Goal: Task Accomplishment & Management: Use online tool/utility

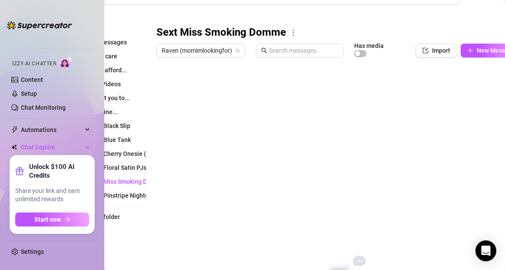
scroll to position [105, 42]
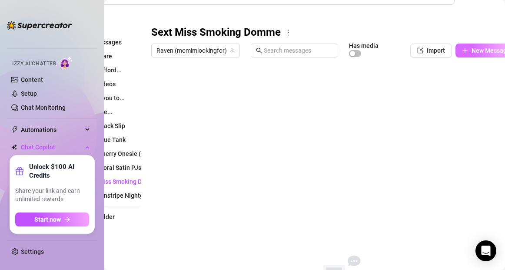
click at [465, 50] on icon "plus" at bounding box center [465, 50] width 5 height 0
type textarea "Type your message here..."
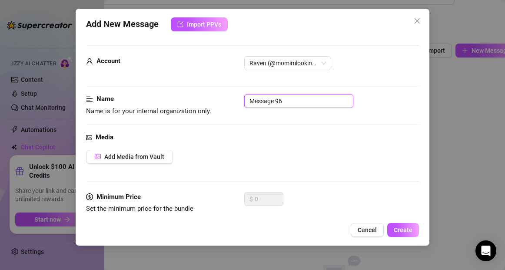
drag, startPoint x: 304, startPoint y: 100, endPoint x: 247, endPoint y: 96, distance: 57.2
click at [247, 96] on input "Message 96" at bounding box center [298, 101] width 109 height 14
type input "1 Intro"
click at [127, 158] on span "Add Media from Vault" at bounding box center [134, 156] width 60 height 7
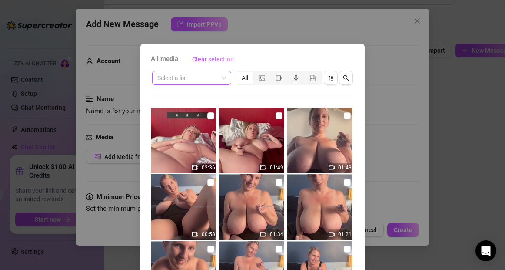
click at [191, 80] on input "search" at bounding box center [187, 77] width 61 height 13
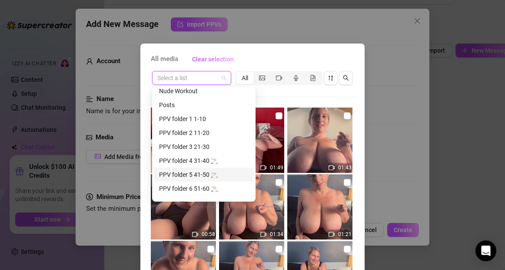
scroll to position [0, 0]
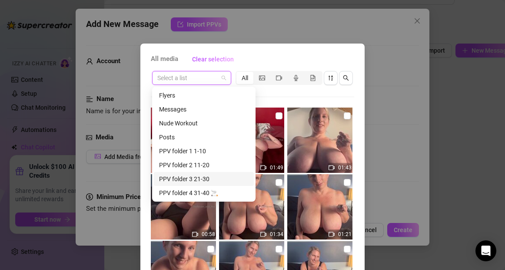
click at [360, 217] on div "All media Clear selection Select a list All 02:36 01:49 01:43 00:58 01:34 01:21…" at bounding box center [253, 198] width 224 height 309
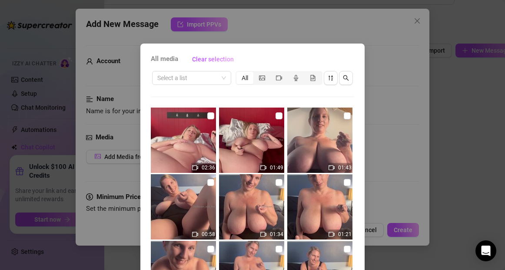
scroll to position [94, 0]
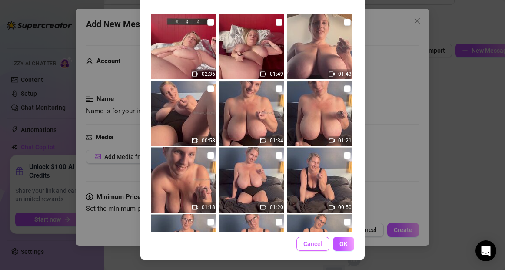
click at [323, 240] on button "Cancel" at bounding box center [313, 244] width 33 height 14
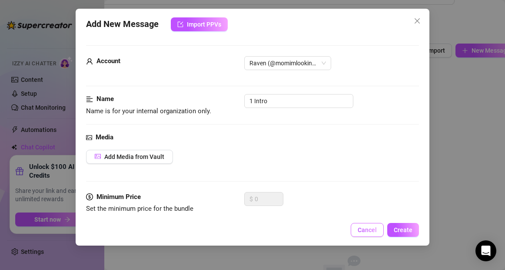
click at [369, 229] on span "Cancel" at bounding box center [367, 229] width 19 height 7
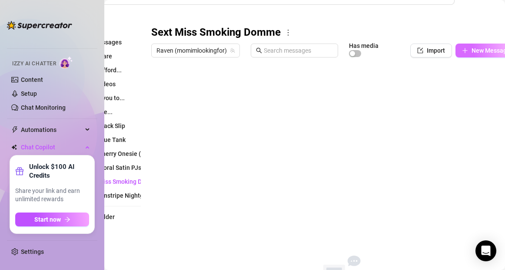
click at [465, 51] on icon "plus" at bounding box center [465, 50] width 6 height 6
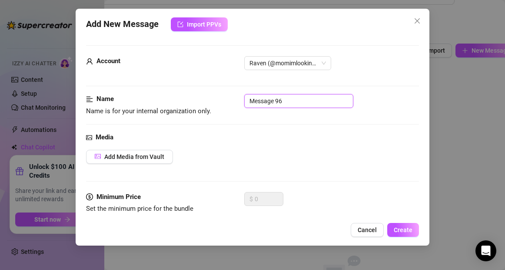
drag, startPoint x: 297, startPoint y: 100, endPoint x: 243, endPoint y: 101, distance: 54.4
click at [243, 101] on div "Name Name is for your internal organization only. Message 96" at bounding box center [252, 105] width 333 height 22
type input "1 Play?"
click at [159, 159] on span "Add Media from Vault" at bounding box center [134, 156] width 60 height 7
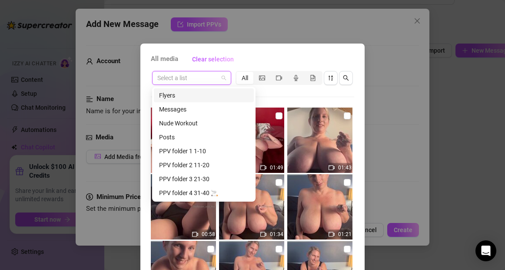
click at [211, 77] on input "search" at bounding box center [187, 77] width 61 height 13
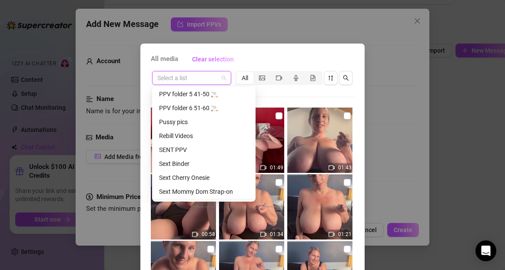
scroll to position [111, 0]
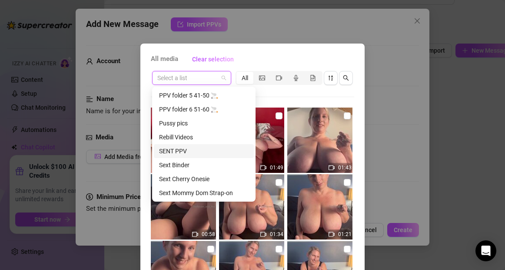
click at [359, 216] on div "All media Clear selection Select a list All 02:36 01:49 01:43 00:58 01:34 01:21…" at bounding box center [253, 198] width 224 height 309
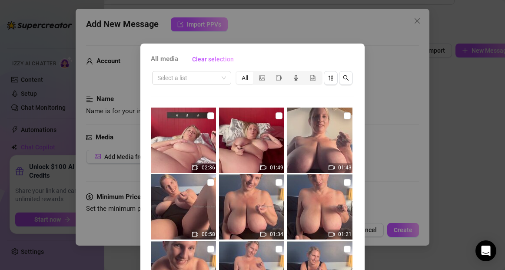
scroll to position [94, 0]
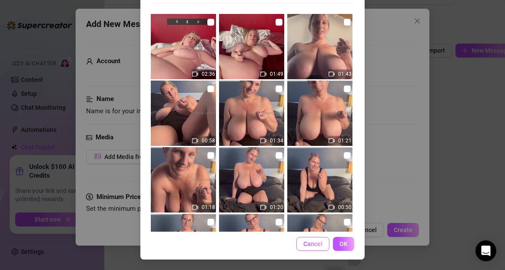
click at [319, 242] on span "Cancel" at bounding box center [313, 243] width 19 height 7
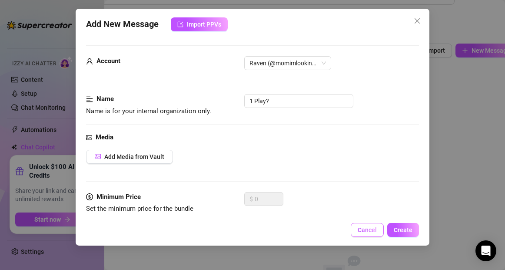
click at [371, 228] on span "Cancel" at bounding box center [367, 229] width 19 height 7
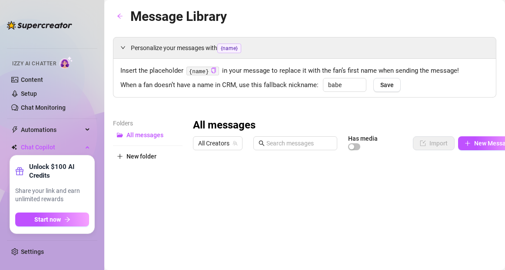
type input "babe"
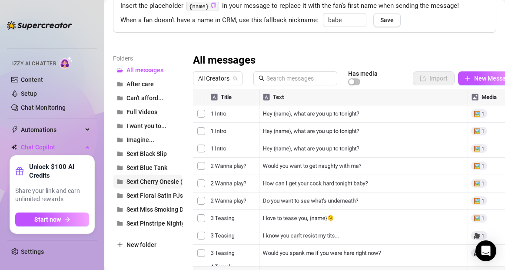
scroll to position [74, 0]
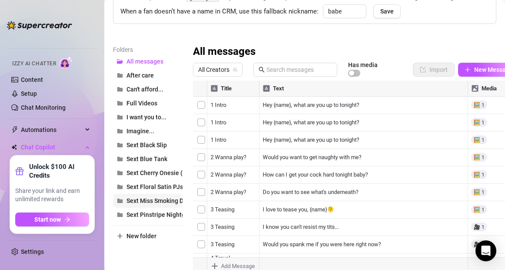
click at [148, 200] on span "Sext Miss Smoking Domme" at bounding box center [164, 200] width 74 height 7
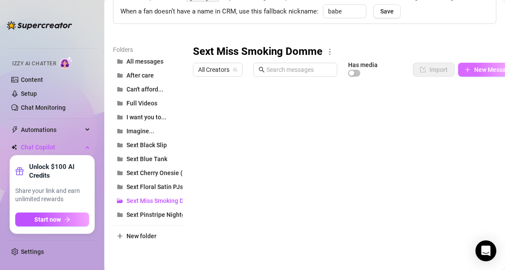
click at [469, 68] on icon "plus" at bounding box center [468, 70] width 6 height 6
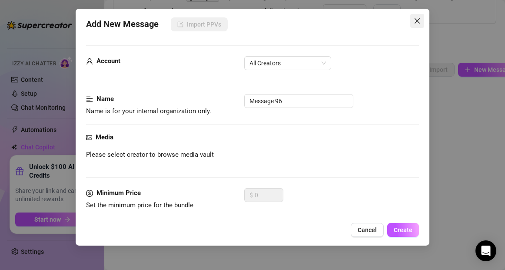
click at [418, 19] on icon "close" at bounding box center [417, 20] width 7 height 7
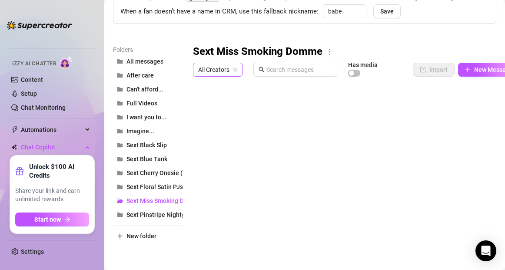
click at [229, 70] on span "All Creators" at bounding box center [217, 69] width 39 height 13
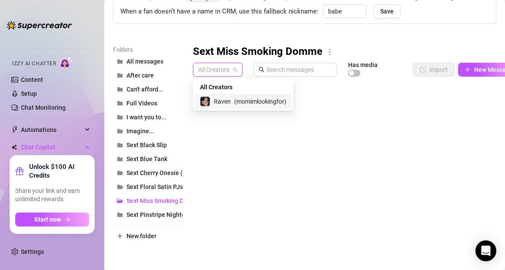
click at [221, 102] on span "Raven" at bounding box center [222, 102] width 17 height 10
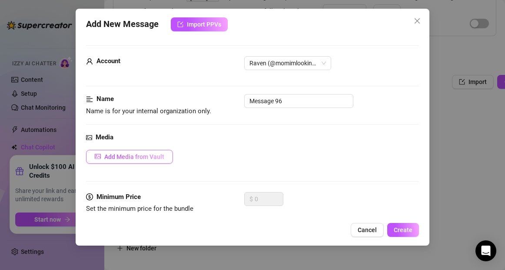
click at [153, 154] on span "Add Media from Vault" at bounding box center [134, 156] width 60 height 7
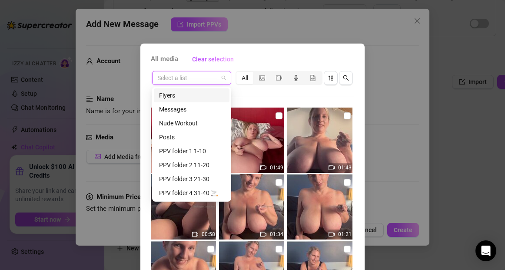
click at [201, 78] on input "search" at bounding box center [187, 77] width 61 height 13
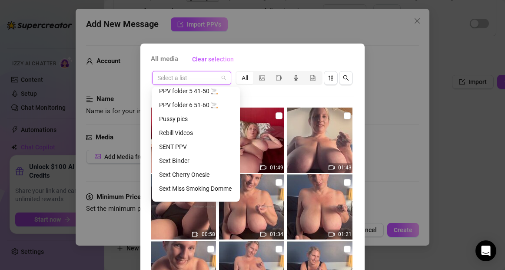
scroll to position [167, 0]
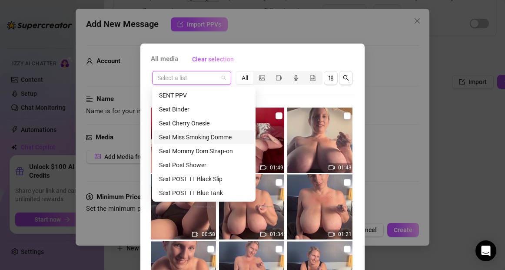
click at [193, 138] on div "Sext Miss Smoking Domme" at bounding box center [204, 137] width 90 height 10
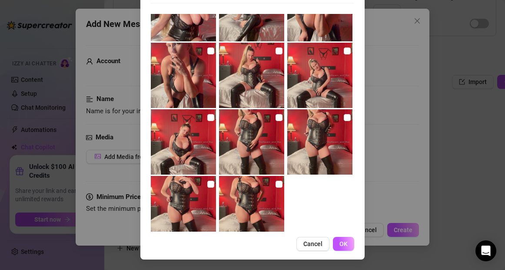
scroll to position [300, 0]
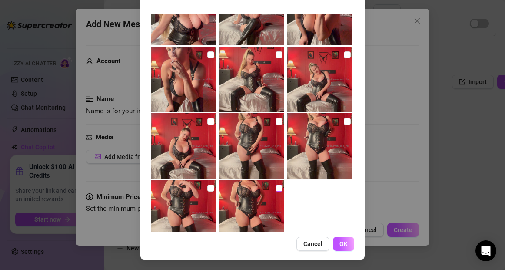
click at [279, 189] on input "checkbox" at bounding box center [279, 187] width 7 height 7
checkbox input "true"
click at [349, 242] on button "OK" at bounding box center [343, 244] width 21 height 14
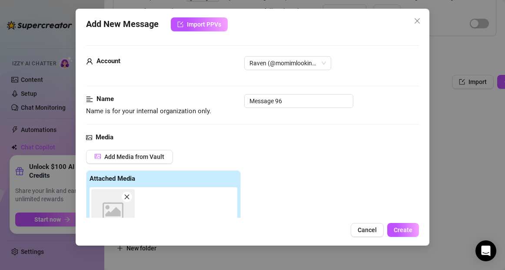
scroll to position [154, 0]
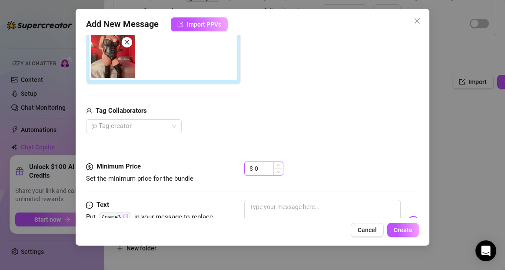
drag, startPoint x: 262, startPoint y: 167, endPoint x: 253, endPoint y: 167, distance: 9.1
click at [253, 167] on div "$ 0" at bounding box center [263, 168] width 39 height 14
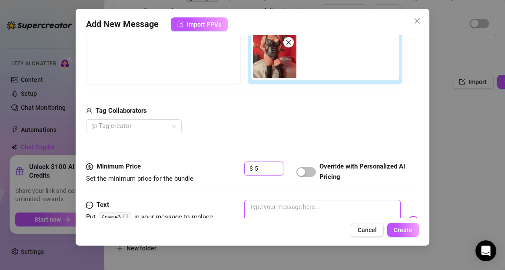
type input "5"
click at [267, 210] on textarea at bounding box center [322, 217] width 156 height 35
type textarea "A"
type textarea "Ar"
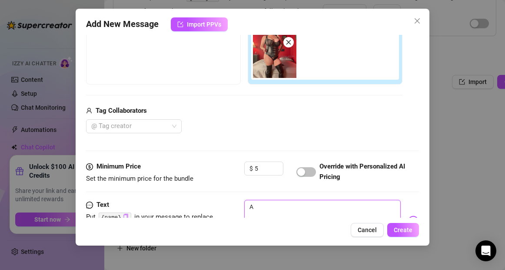
type textarea "Ar"
type textarea "Are"
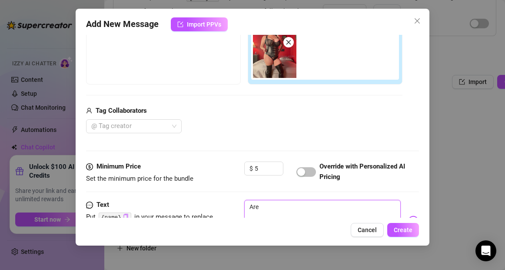
type textarea "Are y"
type textarea "Are"
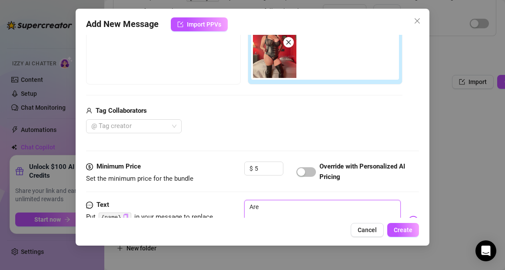
type textarea "Are"
type textarea "Ar"
type textarea "A"
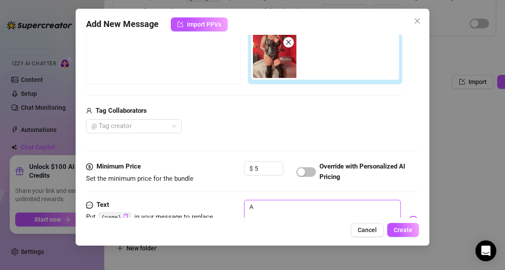
type textarea "Type your message here..."
type textarea "G"
type textarea "Ge"
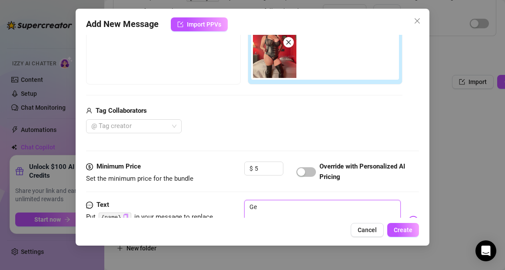
type textarea "Get"
type textarea "Get d"
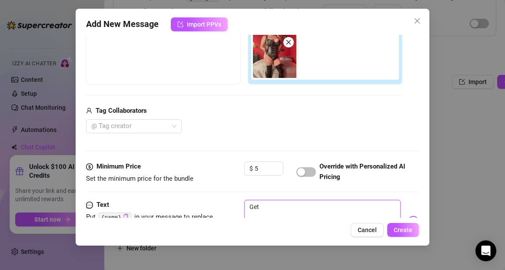
type textarea "Get d"
type textarea "Get do"
type textarea "Get dow"
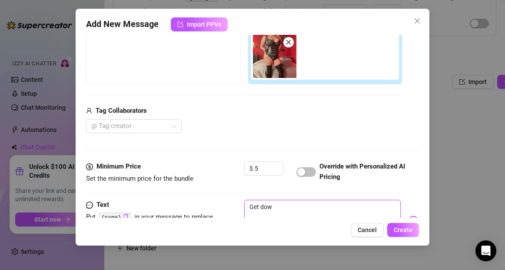
type textarea "Get down"
type textarea "Get down a"
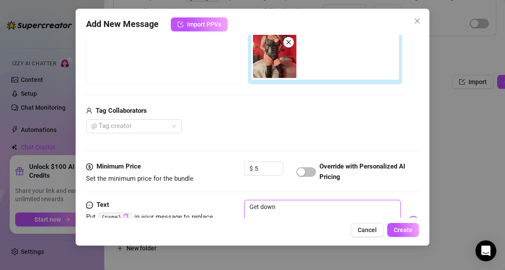
type textarea "Get down a"
type textarea "Get down an"
type textarea "Get down and"
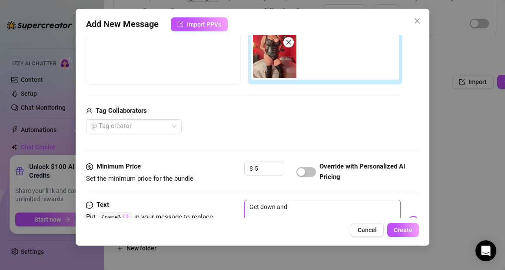
type textarea "Get down and"
type textarea "Get down and b"
type textarea "Get down and be"
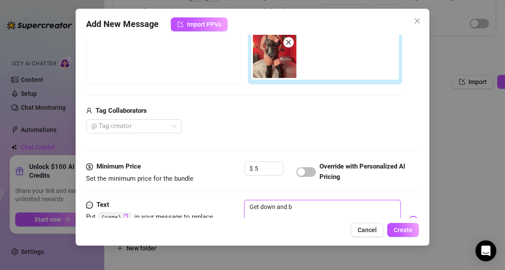
type textarea "Get down and be"
type textarea "Get down and beg"
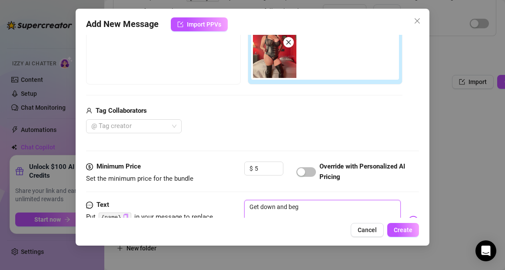
type textarea "Get down and beg m"
type textarea "Get down and beg me"
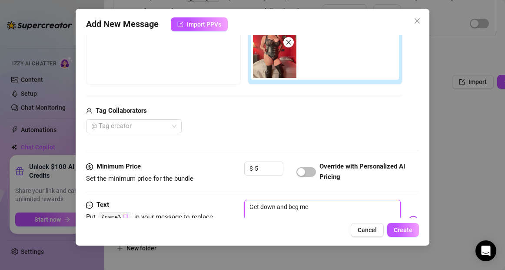
type textarea "Get down and beg me"
type textarea "Get down and beg me f"
type textarea "Get down and beg me fo"
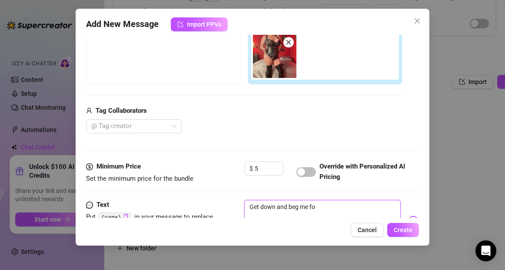
type textarea "Get down and beg me for"
type textarea "Get down and beg me for t"
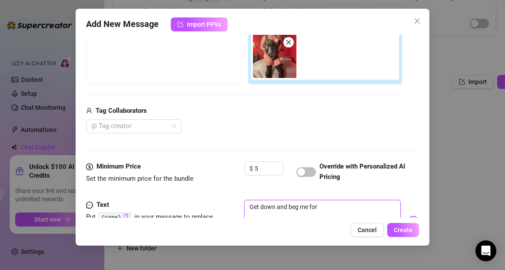
type textarea "Get down and beg me for t"
type textarea "Get down and beg me for th"
type textarea "Get down and beg me for the"
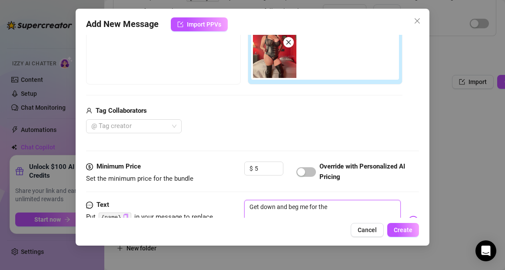
type textarea "Get down and beg me for the"
type textarea "Get down and beg me for the r"
type textarea "Get down and beg me for the ri"
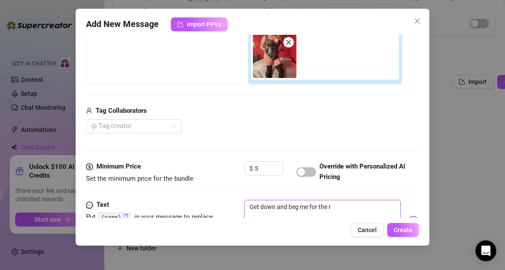
type textarea "Get down and beg me for the ri"
type textarea "Get down and beg me for the rig"
type textarea "Get down and beg me for the righ"
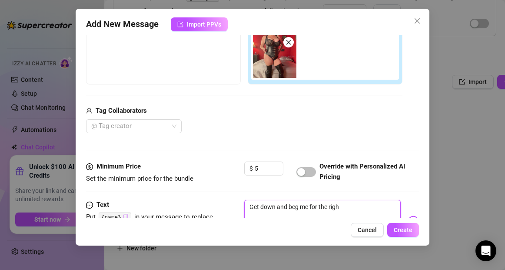
type textarea "Get down and beg me for the right"
type textarea "Get down and beg me for the right t"
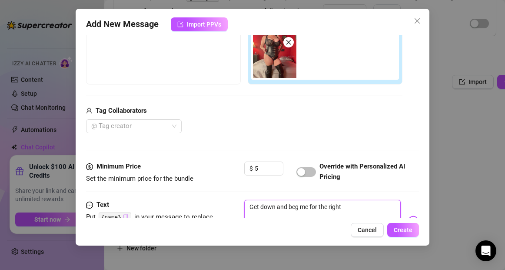
type textarea "Get down and beg me for the right t"
type textarea "Get down and beg me for the right to"
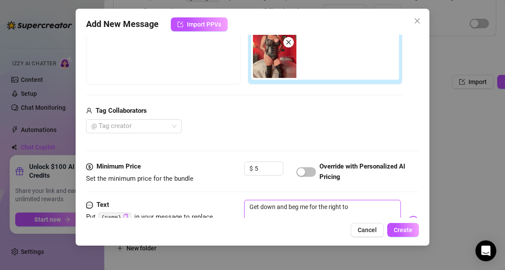
type textarea "Get down and beg me for the right to s"
type textarea "Get down and beg me for the right to st"
type textarea "Get down and beg me for the right to sta"
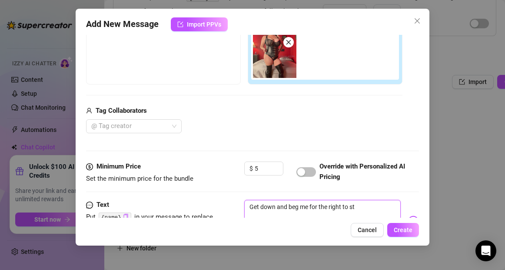
type textarea "Get down and beg me for the right to sta"
type textarea "Get down and beg me for the right to stan"
type textarea "Get down and beg me for the right to stand"
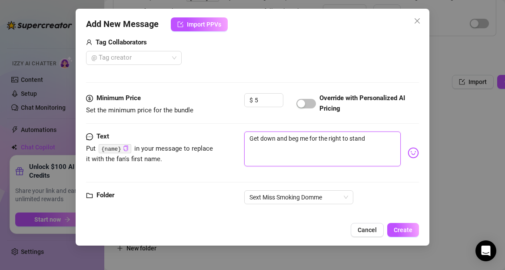
scroll to position [233, 0]
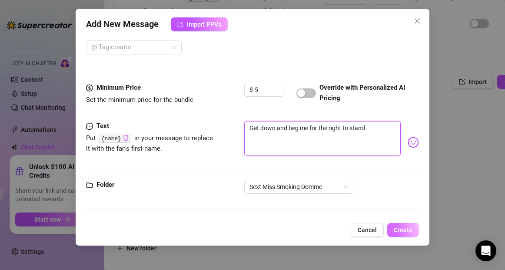
type textarea "Get down and beg me for the right to stand"
click at [402, 231] on span "Create" at bounding box center [403, 229] width 19 height 7
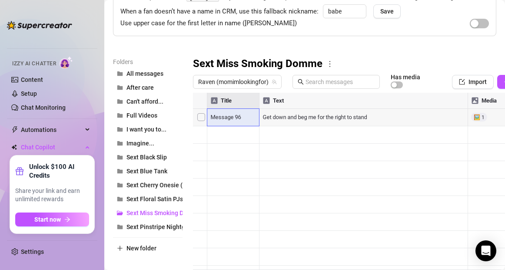
click at [241, 117] on div at bounding box center [376, 190] width 366 height 194
type textarea "1 Play?"
click at [183, 162] on div "Folders All messages After care Can't afford... Full Videos I want you to... Im…" at bounding box center [305, 172] width 384 height 230
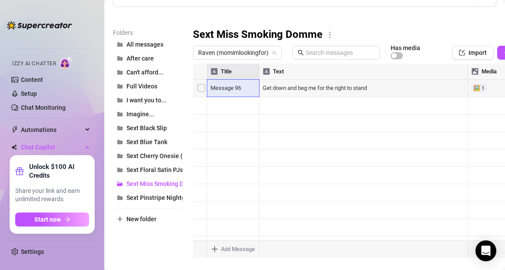
scroll to position [117, 0]
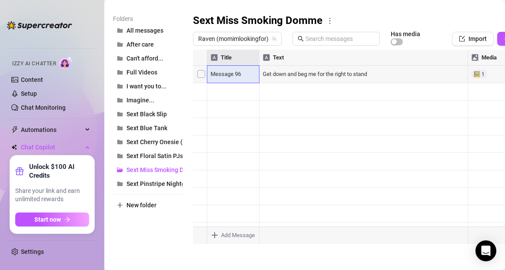
type textarea "Type your message here..."
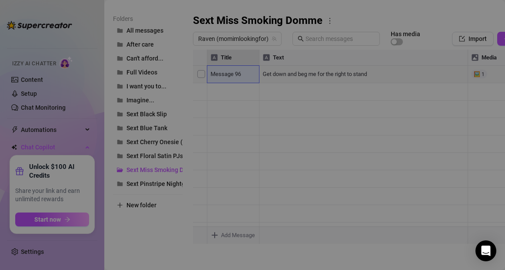
click at [215, 236] on body "Home Creator Analytics Team Analytics Izzy AI Chatter Content Setup Chat Monito…" at bounding box center [252, 135] width 505 height 270
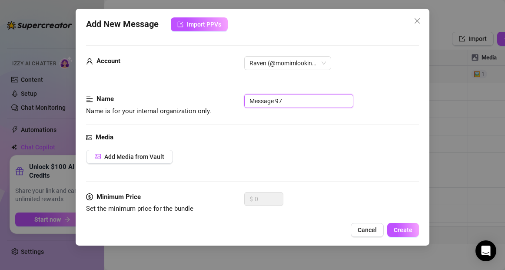
drag, startPoint x: 290, startPoint y: 101, endPoint x: 241, endPoint y: 100, distance: 49.2
click at [241, 100] on div "Name Name is for your internal organization only. Message 97" at bounding box center [252, 105] width 333 height 22
type input "1 Play?"
click at [158, 156] on span "Add Media from Vault" at bounding box center [134, 156] width 60 height 7
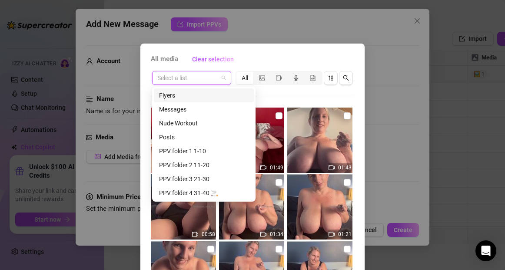
click at [191, 80] on input "search" at bounding box center [187, 77] width 61 height 13
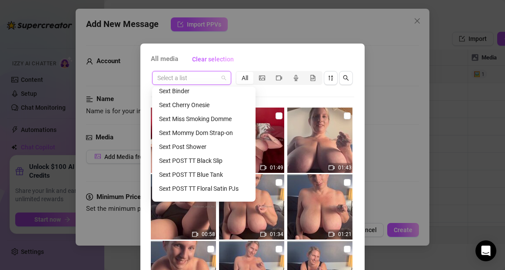
scroll to position [180, 0]
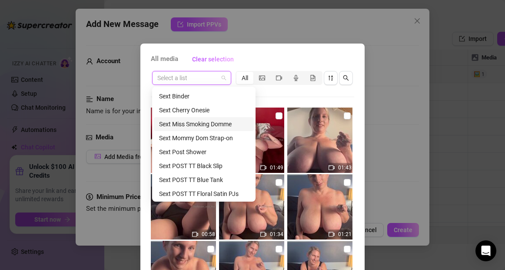
click at [205, 122] on div "Sext Miss Smoking Domme" at bounding box center [204, 124] width 90 height 10
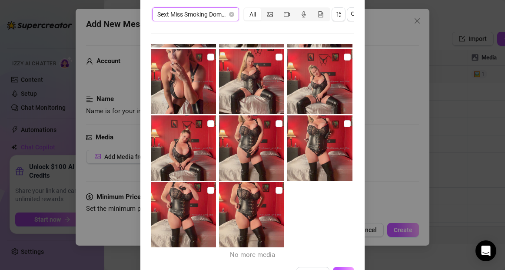
scroll to position [94, 0]
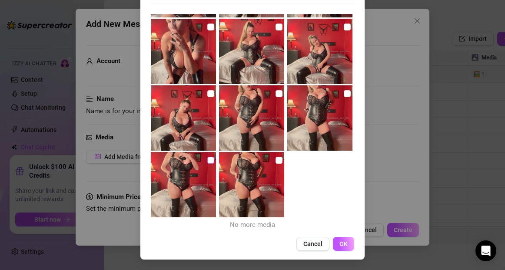
click at [211, 162] on input "checkbox" at bounding box center [211, 160] width 7 height 7
checkbox input "true"
click at [348, 245] on button "OK" at bounding box center [343, 244] width 21 height 14
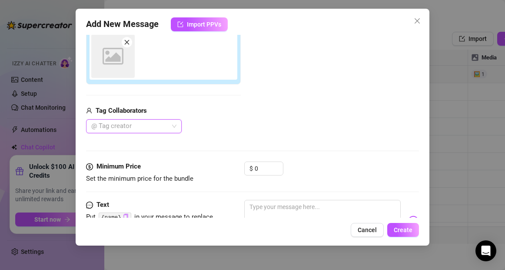
scroll to position [154, 0]
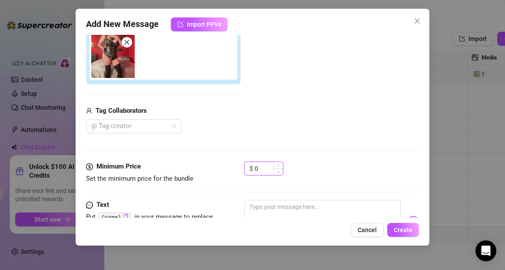
drag, startPoint x: 262, startPoint y: 169, endPoint x: 251, endPoint y: 169, distance: 11.3
click at [251, 169] on div "$ 0" at bounding box center [263, 168] width 39 height 14
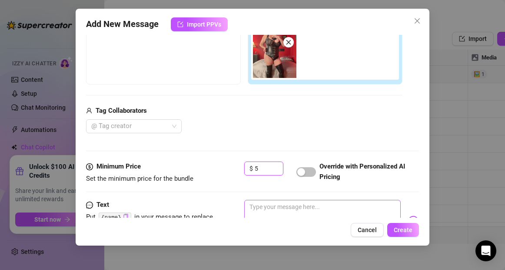
type input "5"
click at [255, 208] on textarea at bounding box center [322, 217] width 156 height 35
type textarea "L"
type textarea "Le"
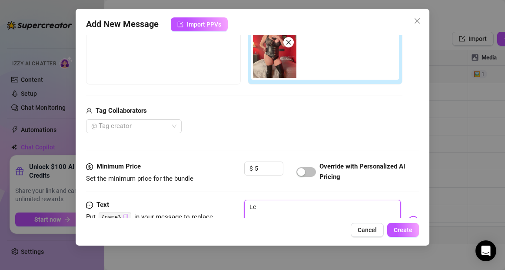
type textarea "Lea"
type textarea "Leat"
type textarea "Leath"
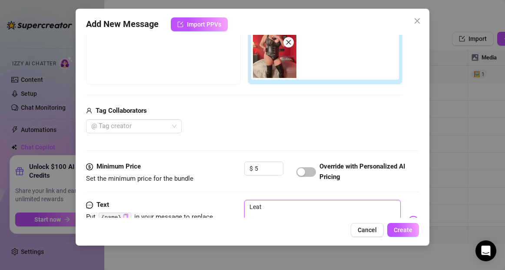
type textarea "Leath"
type textarea "Leathe"
type textarea "Leather"
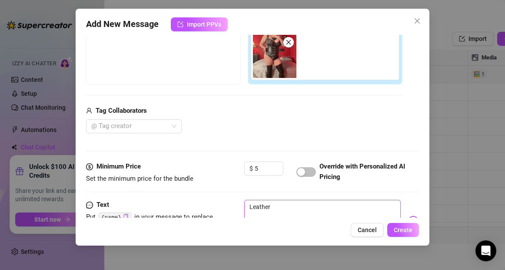
type textarea "Leather"
type textarea "Leather f"
type textarea "Leather fe"
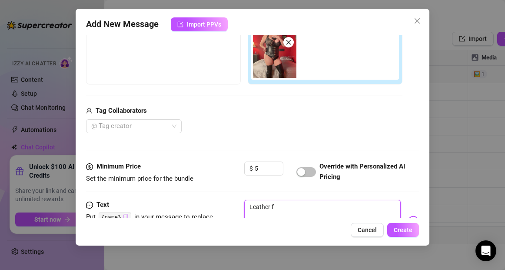
type textarea "Leather fe"
type textarea "Leather fee"
type textarea "Leather feel"
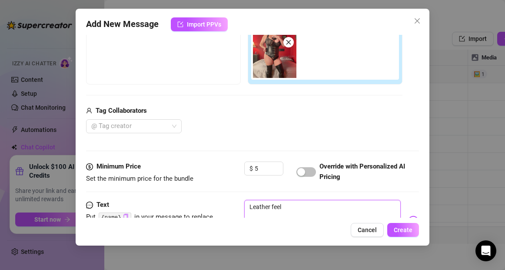
type textarea "Leather feels"
type textarea "Leather feels s"
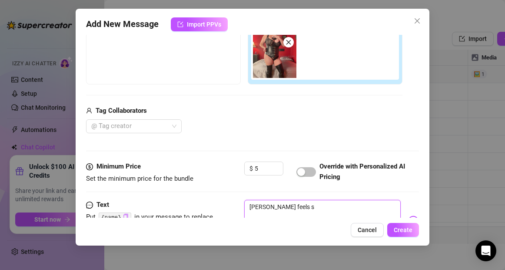
type textarea "Leather feels so"
type textarea "Leather feels so g"
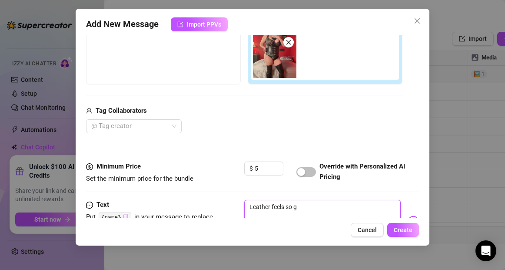
type textarea "Leather feels so go"
type textarea "Leather feels so goo"
type textarea "Leather feels so good"
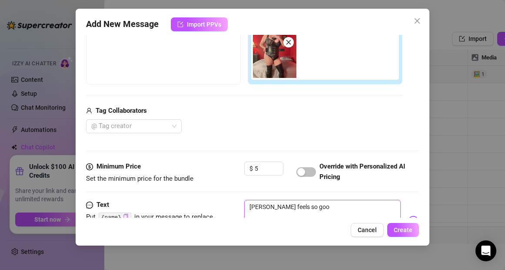
type textarea "Leather feels so good"
type textarea "Leather feels so good o"
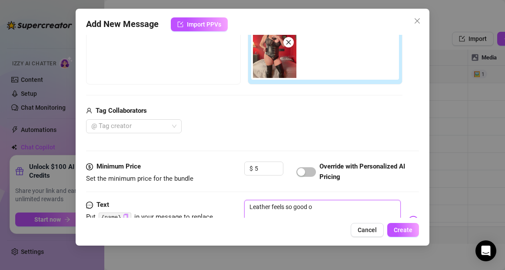
type textarea "Leather feels so good on"
type textarea "Leather feels so good on m"
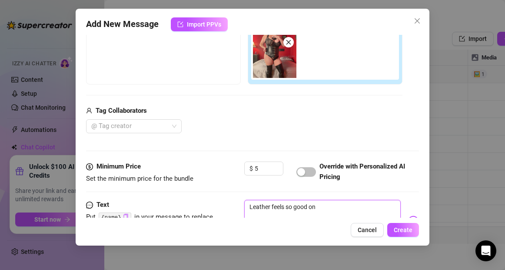
type textarea "Leather feels so good on m"
type textarea "Leather feels so good on my"
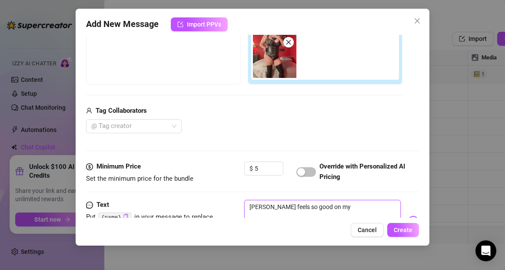
type textarea "Leather feels so good on my s"
type textarea "Leather feels so good on my sk"
type textarea "Leather feels so good on my ski"
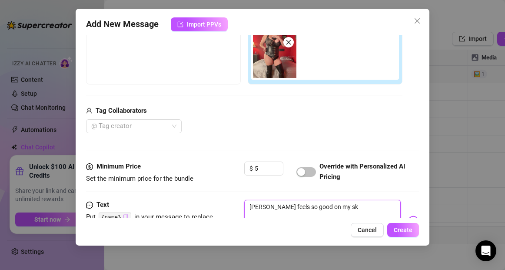
type textarea "Leather feels so good on my ski"
type textarea "Leather feels so good on my skin"
type textarea "Leather feels so good on my skin,"
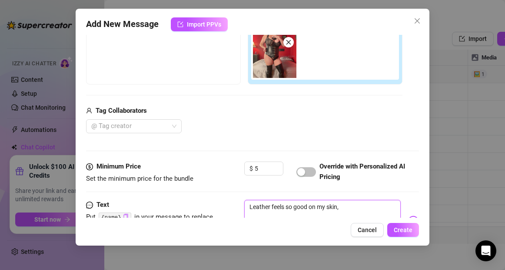
type textarea "Leather feels so good on my skin,"
type textarea "Leather feels so good on my skin, i"
type textarea "Leather feels so good on my skin, if"
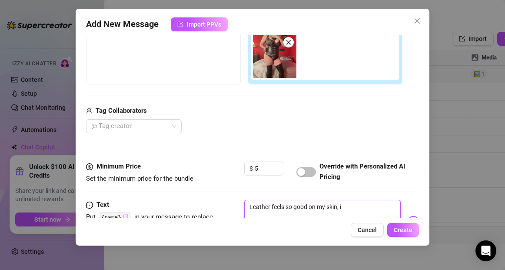
type textarea "Leather feels so good on my skin, if"
type textarea "Leather feels so good on my skin, if y"
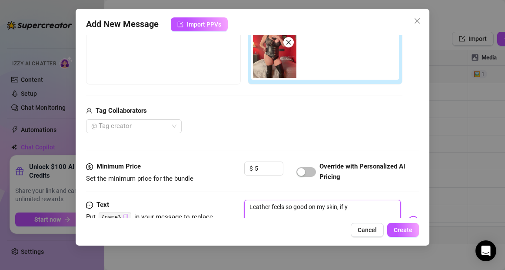
type textarea "Leather feels so good on my skin, if yo"
type textarea "Leather feels so good on my skin, if you"
type textarea "Leather feels so good on my skin, if your"
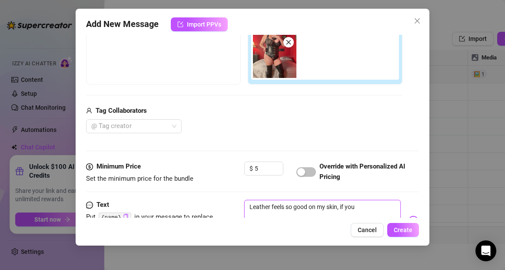
type textarea "Leather feels so good on my skin, if your"
type textarea "Leather feels so good on my skin, if your'"
type textarea "Leather feels so good on my skin, if your'r"
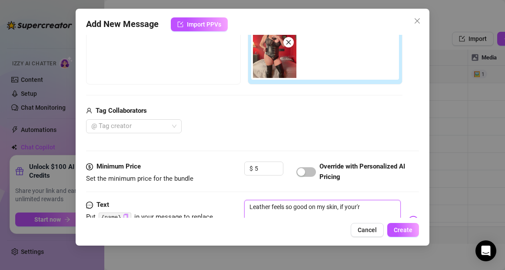
type textarea "Leather feels so good on my skin, if your're"
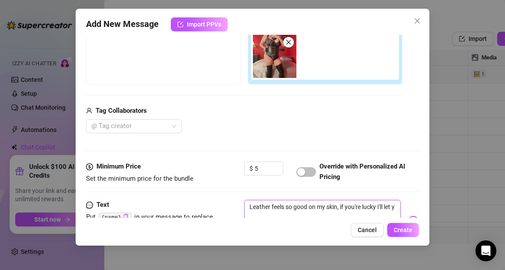
scroll to position [157, 0]
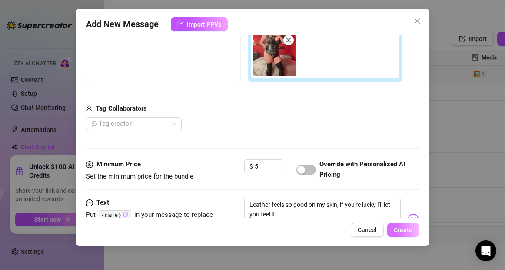
click at [396, 229] on span "Create" at bounding box center [403, 229] width 19 height 7
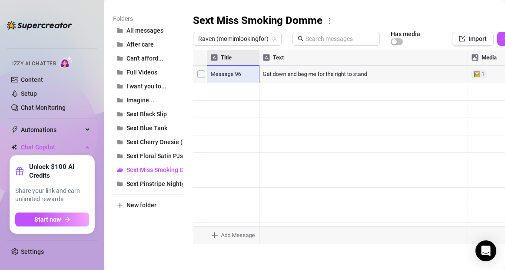
click at [215, 234] on body "Home Creator Analytics Team Analytics Izzy AI Chatter Content Setup Chat Monito…" at bounding box center [252, 135] width 505 height 270
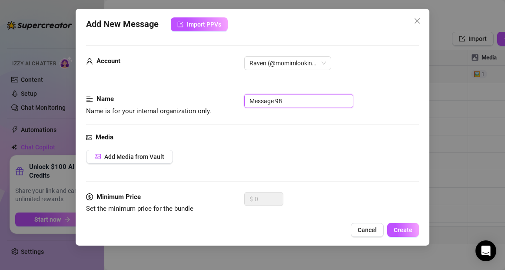
drag, startPoint x: 290, startPoint y: 102, endPoint x: 249, endPoint y: 101, distance: 40.9
click at [249, 101] on input "Message 98" at bounding box center [298, 101] width 109 height 14
click at [143, 156] on span "Add Media from Vault" at bounding box center [134, 156] width 60 height 7
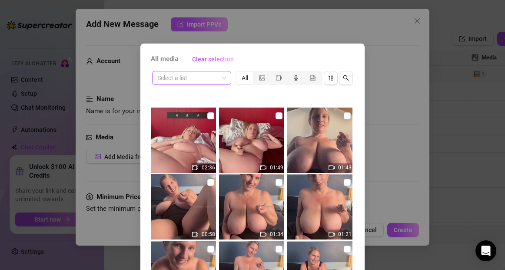
click at [197, 80] on input "search" at bounding box center [187, 77] width 61 height 13
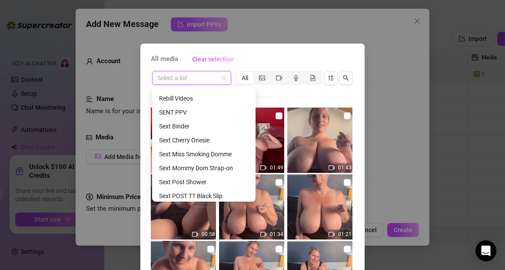
scroll to position [149, 0]
click at [193, 153] on div "Sext Miss Smoking Domme" at bounding box center [204, 155] width 90 height 10
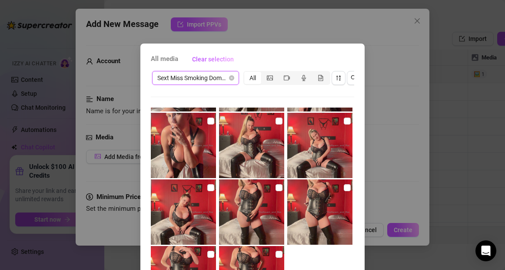
scroll to position [328, 0]
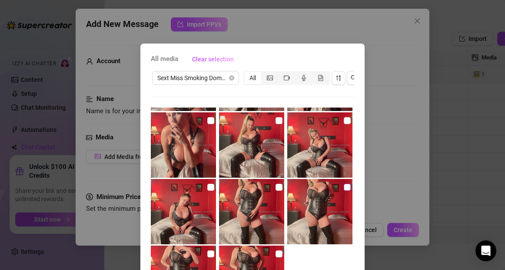
click at [347, 189] on input "checkbox" at bounding box center [347, 187] width 7 height 7
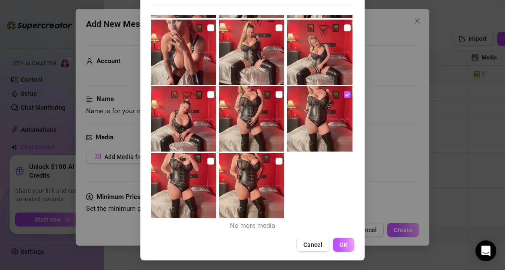
scroll to position [94, 0]
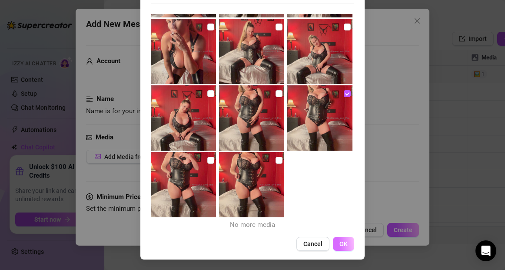
click at [345, 243] on span "OK" at bounding box center [344, 243] width 8 height 7
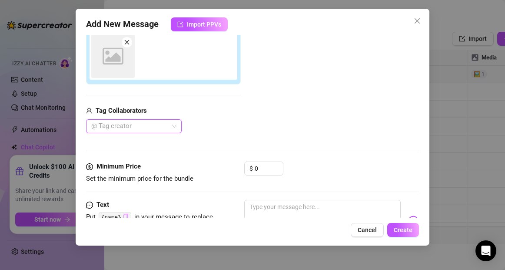
scroll to position [154, 0]
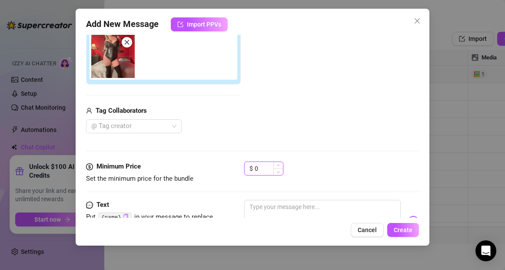
drag, startPoint x: 262, startPoint y: 166, endPoint x: 251, endPoint y: 167, distance: 11.8
click at [251, 167] on div "$ 0" at bounding box center [263, 168] width 39 height 14
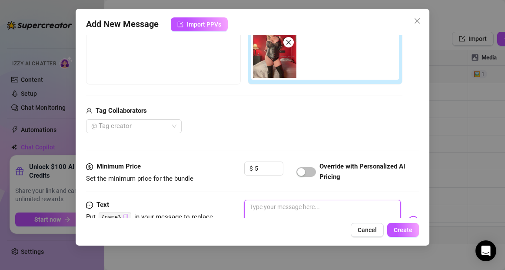
click at [256, 210] on textarea at bounding box center [322, 217] width 156 height 35
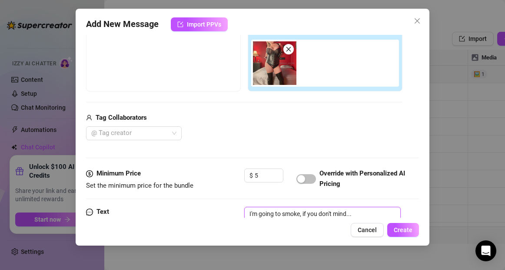
scroll to position [145, 0]
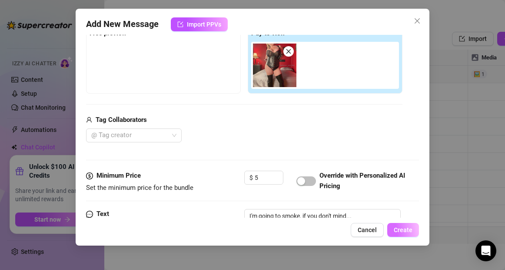
click at [397, 233] on span "Create" at bounding box center [403, 229] width 19 height 7
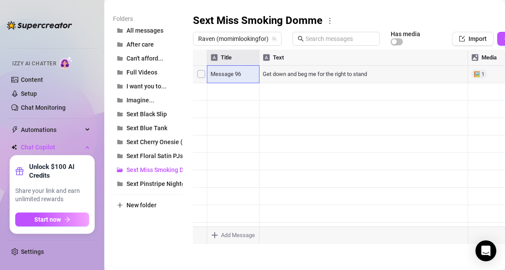
click at [214, 236] on body "Home Creator Analytics Team Analytics Izzy AI Chatter Content Setup Chat Monito…" at bounding box center [252, 135] width 505 height 270
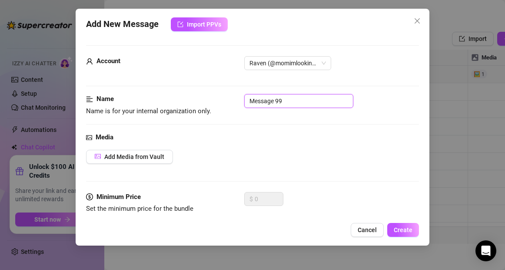
drag, startPoint x: 290, startPoint y: 102, endPoint x: 227, endPoint y: 106, distance: 63.6
click at [227, 106] on div "Name Name is for your internal organization only. Message 99" at bounding box center [252, 105] width 333 height 22
drag, startPoint x: 285, startPoint y: 100, endPoint x: 244, endPoint y: 98, distance: 40.9
click at [244, 98] on div "Name Name is for your internal organization only. Message 99" at bounding box center [252, 105] width 333 height 22
click at [145, 152] on button "Add Media from Vault" at bounding box center [129, 157] width 87 height 14
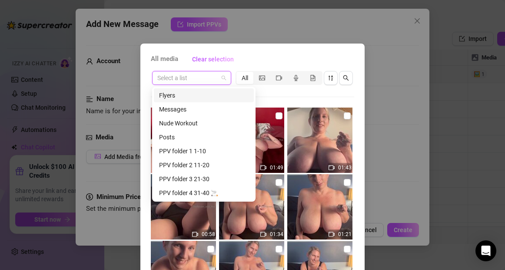
click at [206, 79] on input "search" at bounding box center [187, 77] width 61 height 13
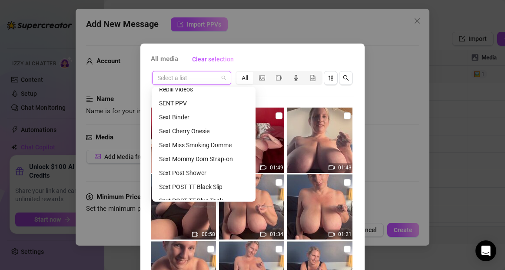
scroll to position [156, 0]
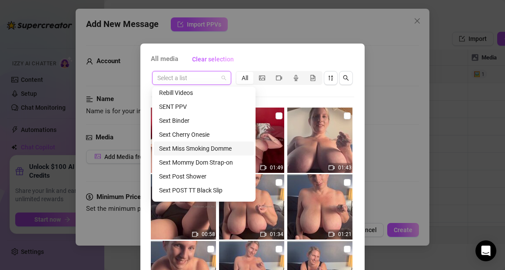
click at [199, 149] on div "Sext Miss Smoking Domme" at bounding box center [204, 149] width 90 height 10
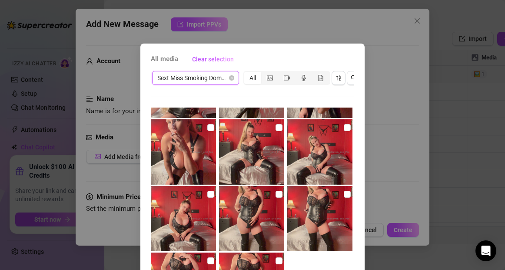
scroll to position [325, 0]
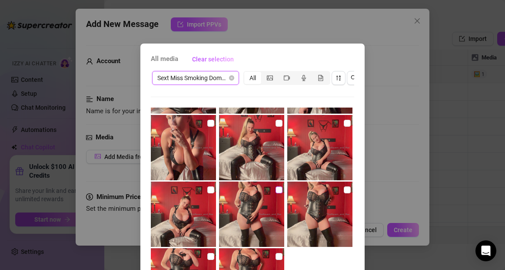
click at [279, 191] on input "checkbox" at bounding box center [279, 189] width 7 height 7
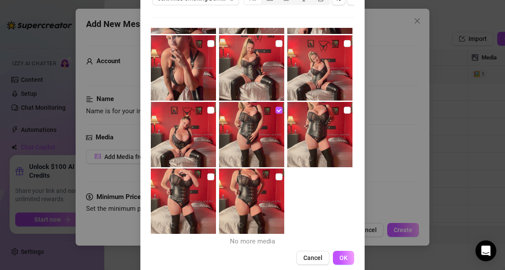
scroll to position [82, 0]
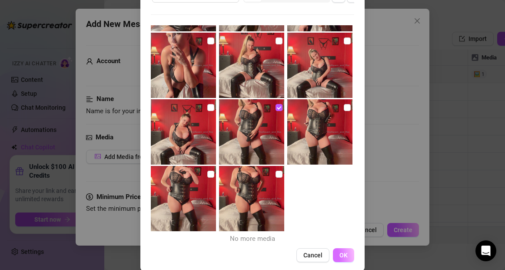
click at [343, 254] on span "OK" at bounding box center [344, 254] width 8 height 7
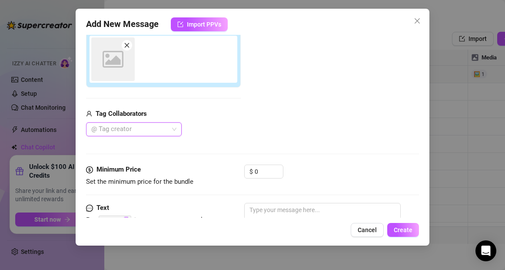
scroll to position [154, 0]
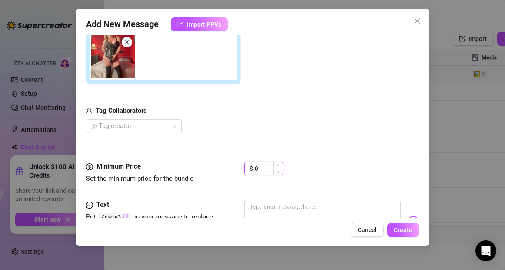
drag, startPoint x: 261, startPoint y: 168, endPoint x: 253, endPoint y: 169, distance: 8.7
click at [253, 169] on div "$ 0" at bounding box center [263, 168] width 39 height 14
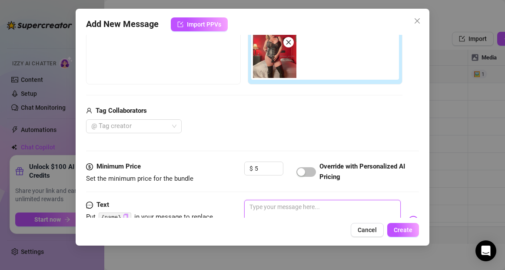
click at [297, 209] on textarea at bounding box center [322, 217] width 156 height 35
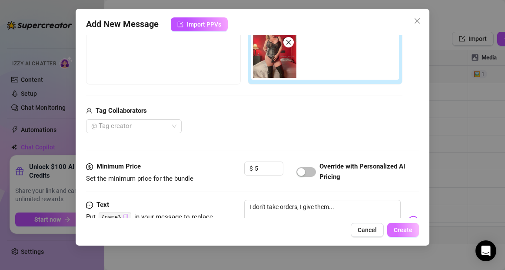
click at [407, 229] on span "Create" at bounding box center [403, 229] width 19 height 7
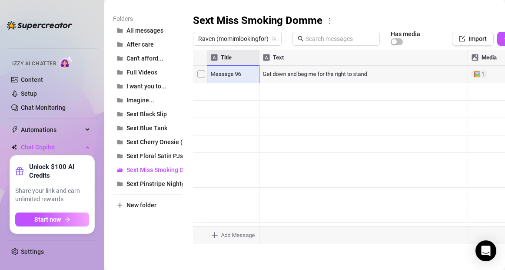
click at [214, 234] on body "Home Creator Analytics Team Analytics Izzy AI Chatter Content Setup Chat Monito…" at bounding box center [252, 135] width 505 height 270
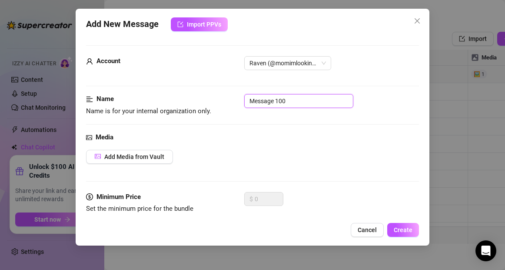
drag, startPoint x: 295, startPoint y: 99, endPoint x: 238, endPoint y: 104, distance: 56.8
click at [238, 104] on div "Name Name is for your internal organization only. Message 100" at bounding box center [252, 105] width 333 height 22
click at [142, 161] on button "Add Media from Vault" at bounding box center [129, 157] width 87 height 14
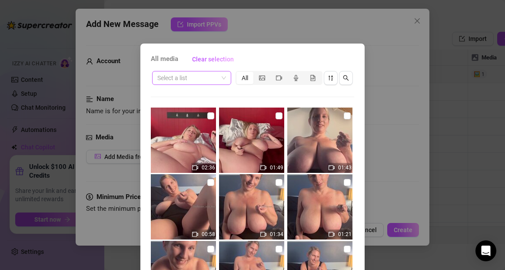
click at [204, 78] on input "search" at bounding box center [187, 77] width 61 height 13
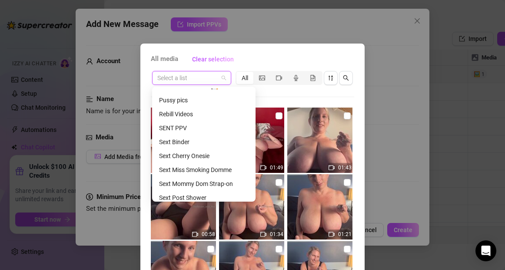
scroll to position [137, 0]
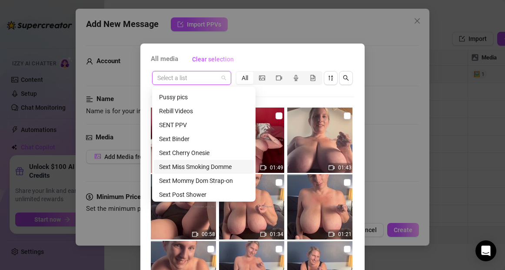
click at [194, 167] on div "Sext Miss Smoking Domme" at bounding box center [204, 167] width 90 height 10
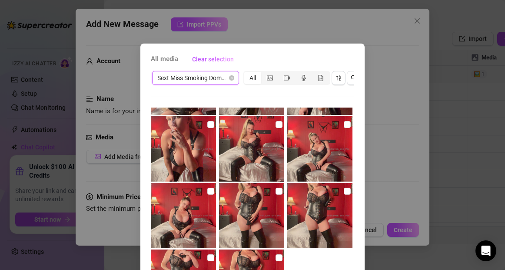
scroll to position [328, 0]
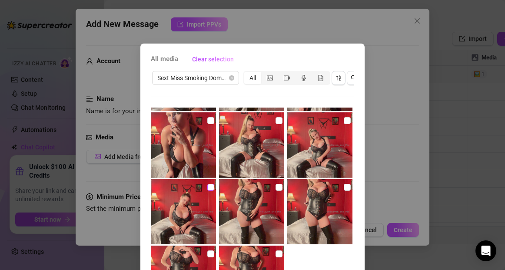
click at [210, 187] on input "checkbox" at bounding box center [211, 187] width 7 height 7
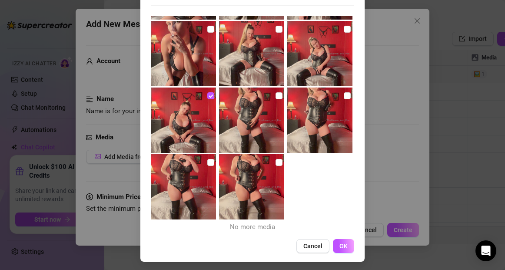
scroll to position [94, 0]
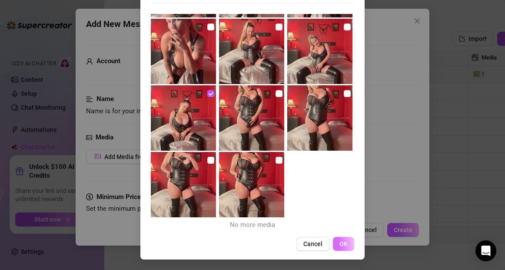
click at [347, 243] on span "OK" at bounding box center [344, 243] width 8 height 7
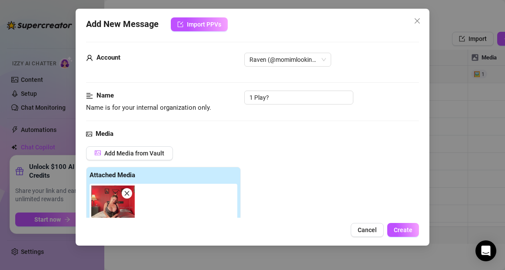
scroll to position [0, 0]
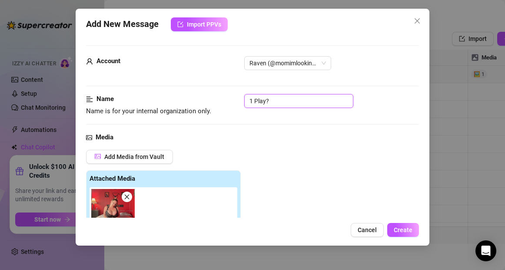
drag, startPoint x: 281, startPoint y: 99, endPoint x: 221, endPoint y: 100, distance: 60.0
click at [221, 100] on div "Name Name is for your internal organization only. 1 Play?" at bounding box center [252, 105] width 333 height 22
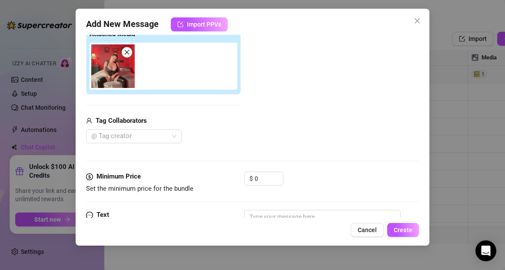
scroll to position [164, 0]
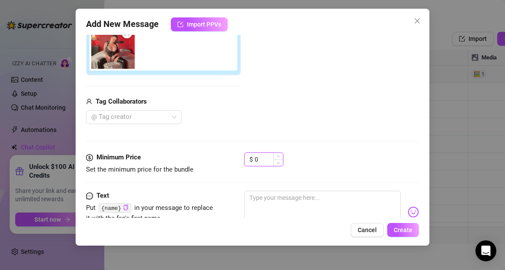
drag, startPoint x: 266, startPoint y: 164, endPoint x: 253, endPoint y: 163, distance: 13.1
click at [253, 163] on div "$ 0" at bounding box center [263, 159] width 39 height 14
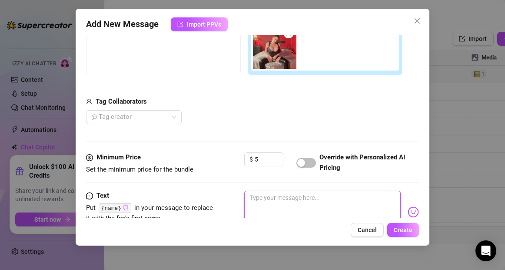
click at [288, 203] on textarea at bounding box center [322, 208] width 156 height 35
click at [402, 233] on span "Create" at bounding box center [403, 229] width 19 height 7
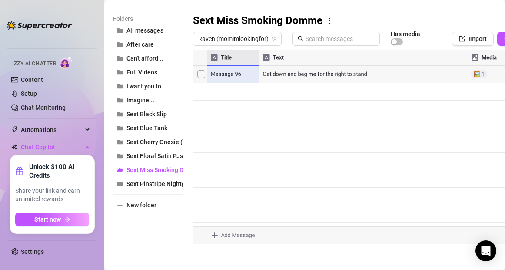
click at [215, 235] on body "Home Creator Analytics Team Analytics Izzy AI Chatter Content Setup Chat Monito…" at bounding box center [252, 135] width 505 height 270
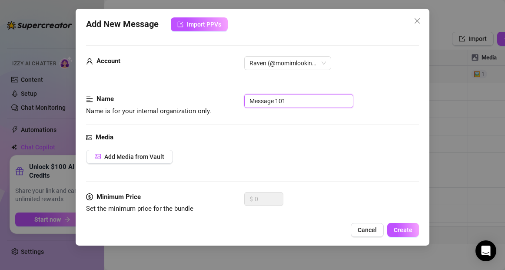
drag, startPoint x: 290, startPoint y: 100, endPoint x: 241, endPoint y: 100, distance: 48.7
click at [241, 100] on div "Name Name is for your internal organization only. Message 101" at bounding box center [252, 105] width 333 height 22
click at [154, 157] on span "Add Media from Vault" at bounding box center [134, 156] width 60 height 7
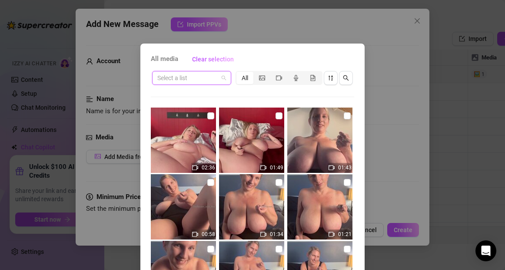
click at [187, 79] on input "search" at bounding box center [187, 77] width 61 height 13
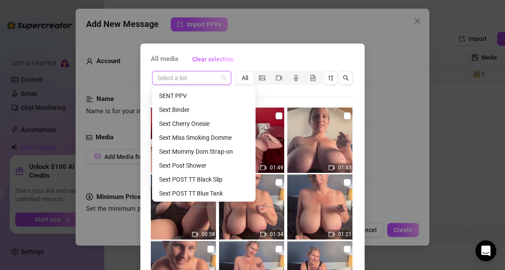
scroll to position [170, 0]
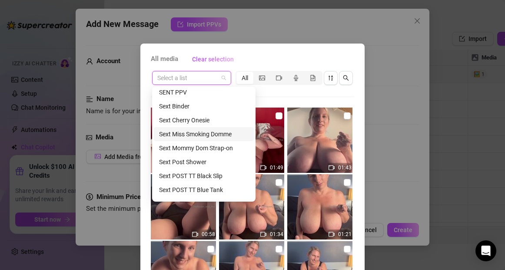
click at [193, 132] on div "Sext Miss Smoking Domme" at bounding box center [204, 134] width 90 height 10
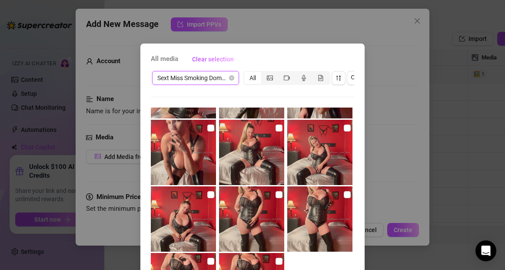
scroll to position [323, 0]
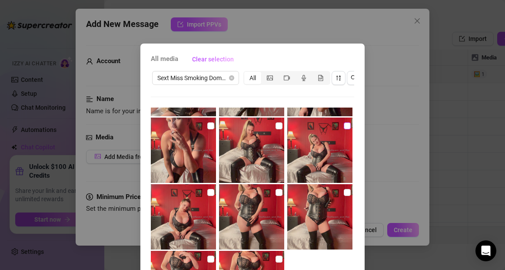
click at [347, 126] on input "checkbox" at bounding box center [347, 125] width 7 height 7
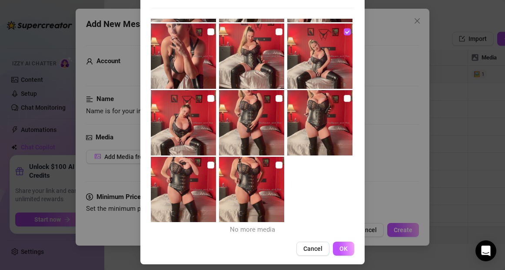
scroll to position [94, 0]
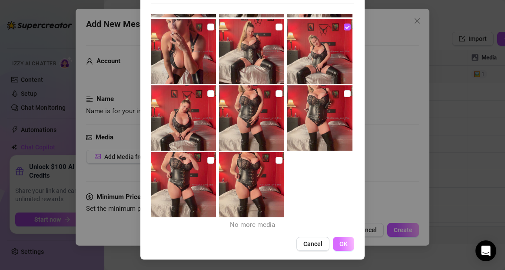
click at [344, 244] on span "OK" at bounding box center [344, 243] width 8 height 7
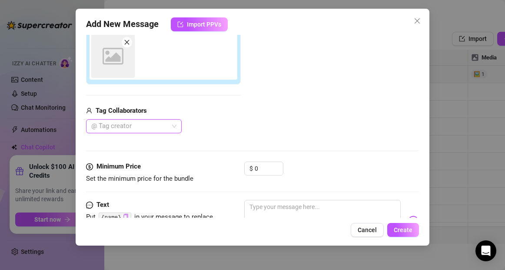
scroll to position [154, 0]
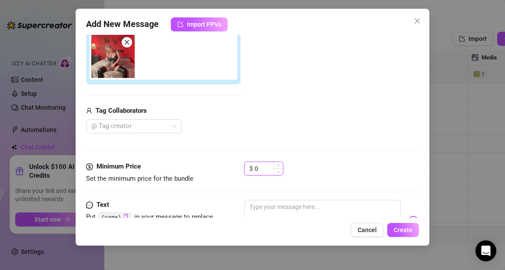
drag, startPoint x: 261, startPoint y: 167, endPoint x: 252, endPoint y: 168, distance: 8.4
click at [252, 168] on div "$ 0" at bounding box center [263, 168] width 39 height 14
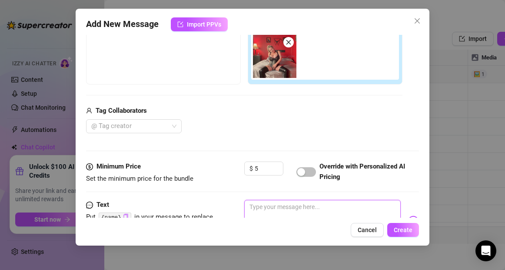
click at [279, 208] on textarea at bounding box center [322, 217] width 156 height 35
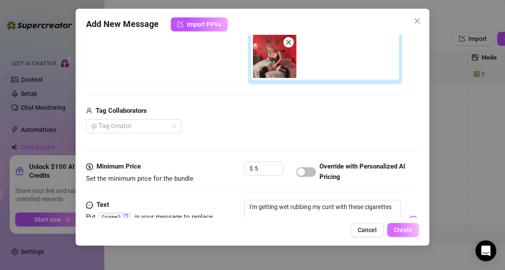
click at [405, 230] on span "Create" at bounding box center [403, 229] width 19 height 7
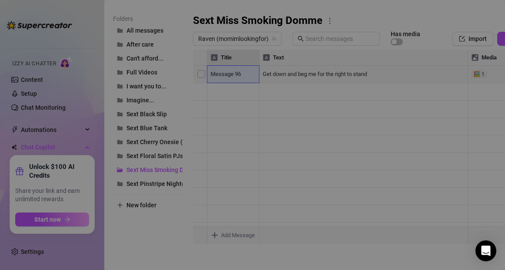
click at [216, 236] on body "Home Creator Analytics Team Analytics Izzy AI Chatter Content Setup Chat Monito…" at bounding box center [252, 135] width 505 height 270
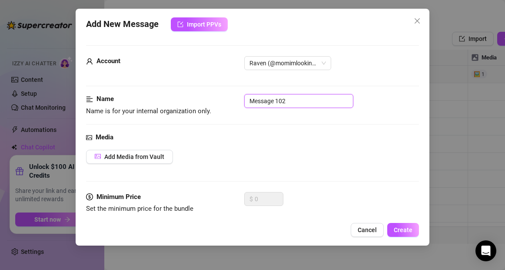
drag, startPoint x: 294, startPoint y: 99, endPoint x: 238, endPoint y: 98, distance: 55.3
click at [238, 98] on div "Name Name is for your internal organization only. Message 102" at bounding box center [252, 105] width 333 height 22
click at [149, 154] on span "Add Media from Vault" at bounding box center [134, 156] width 60 height 7
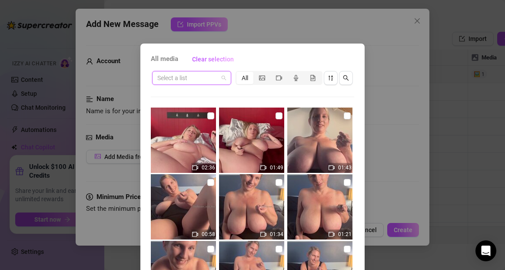
click at [210, 77] on input "search" at bounding box center [187, 77] width 61 height 13
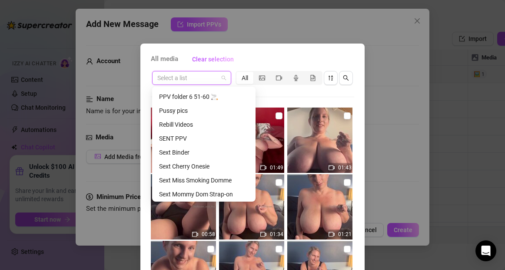
scroll to position [130, 0]
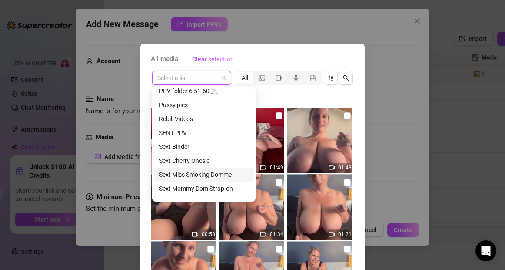
click at [201, 173] on div "Sext Miss Smoking Domme" at bounding box center [204, 175] width 90 height 10
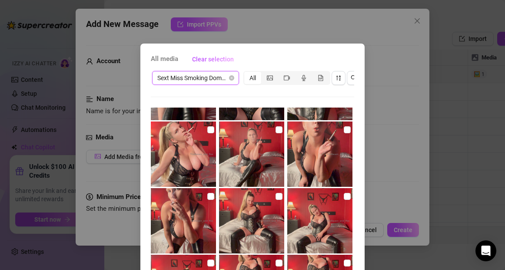
scroll to position [253, 0]
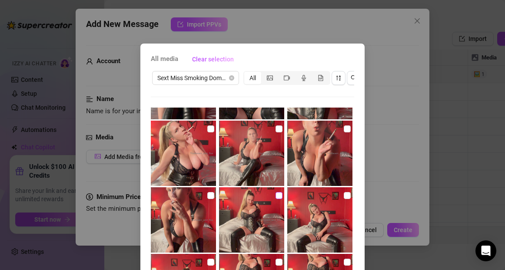
click at [280, 197] on input "checkbox" at bounding box center [279, 195] width 7 height 7
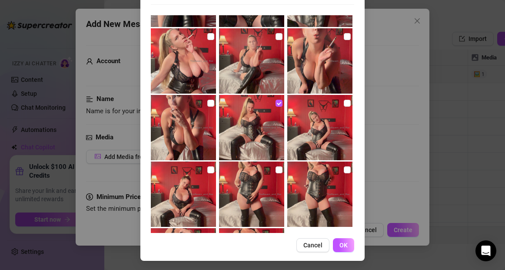
scroll to position [94, 0]
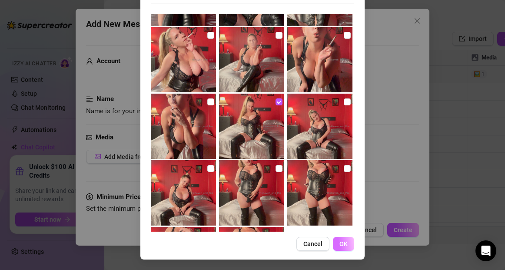
click at [346, 244] on span "OK" at bounding box center [344, 243] width 8 height 7
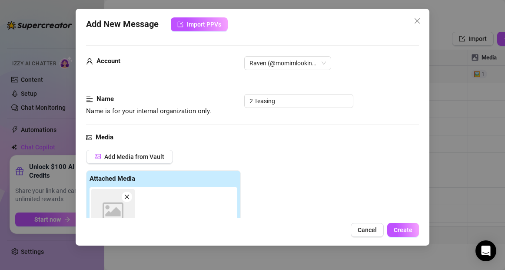
scroll to position [154, 0]
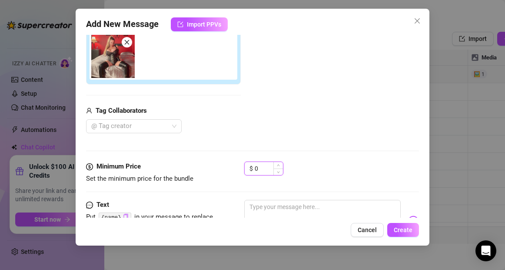
drag, startPoint x: 261, startPoint y: 167, endPoint x: 251, endPoint y: 168, distance: 10.0
click at [251, 168] on div "$ 0" at bounding box center [263, 168] width 39 height 14
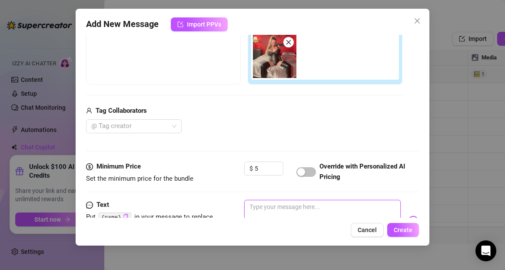
click at [266, 210] on textarea at bounding box center [322, 217] width 156 height 35
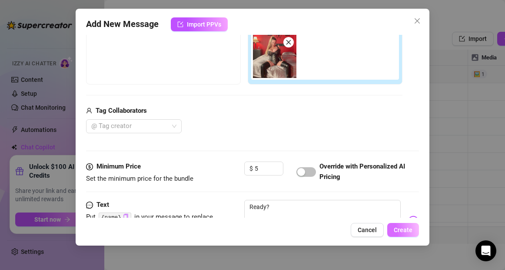
click at [405, 232] on span "Create" at bounding box center [403, 229] width 19 height 7
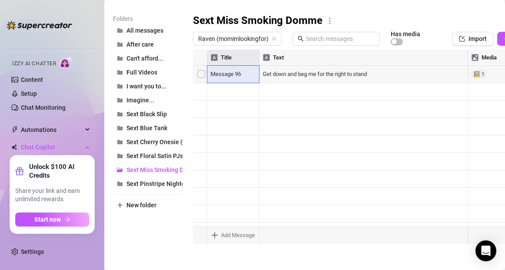
click at [215, 233] on body "Home Creator Analytics Team Analytics Izzy AI Chatter Content Setup Chat Monito…" at bounding box center [252, 135] width 505 height 270
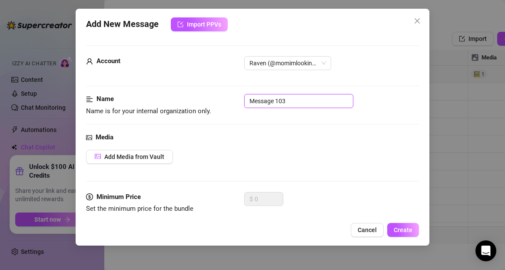
drag, startPoint x: 297, startPoint y: 101, endPoint x: 250, endPoint y: 101, distance: 46.5
click at [250, 101] on input "Message 103" at bounding box center [298, 101] width 109 height 14
click at [158, 152] on button "Add Media from Vault" at bounding box center [129, 157] width 87 height 14
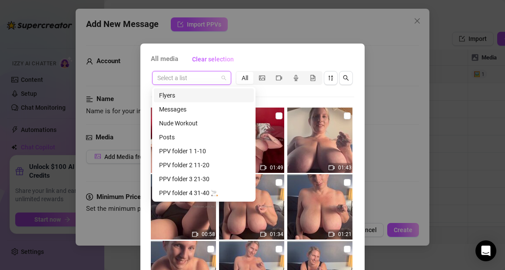
click at [211, 79] on input "search" at bounding box center [187, 77] width 61 height 13
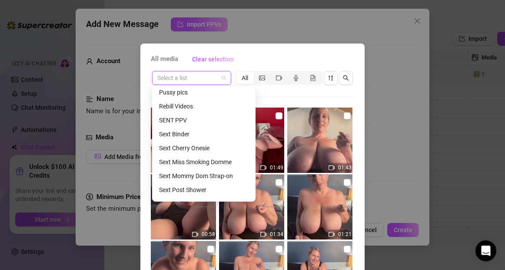
scroll to position [145, 0]
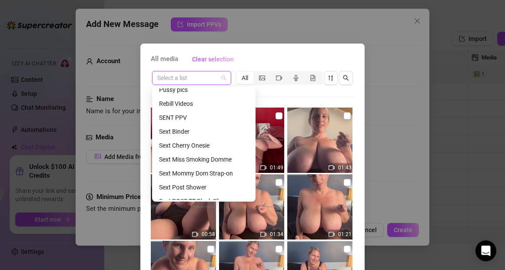
click at [200, 157] on div "Sext Miss Smoking Domme" at bounding box center [204, 159] width 90 height 10
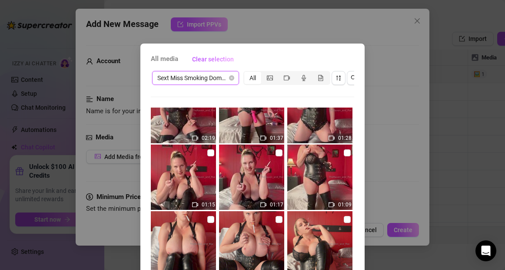
scroll to position [98, 0]
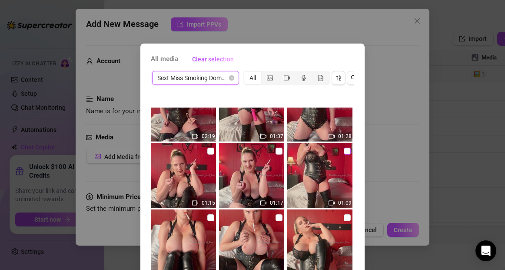
click at [347, 150] on input "checkbox" at bounding box center [347, 150] width 7 height 7
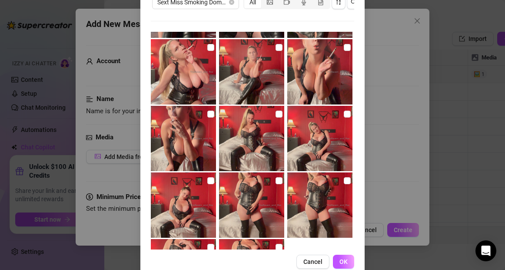
scroll to position [94, 0]
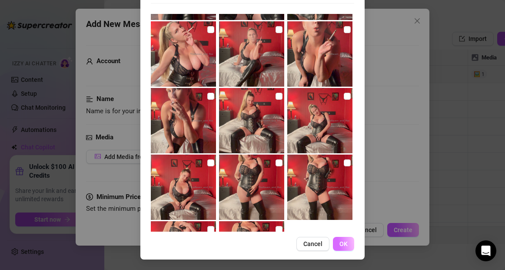
click at [345, 243] on span "OK" at bounding box center [344, 243] width 8 height 7
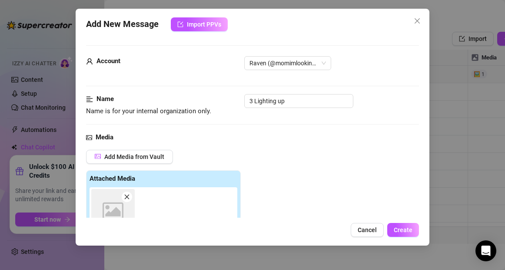
scroll to position [154, 0]
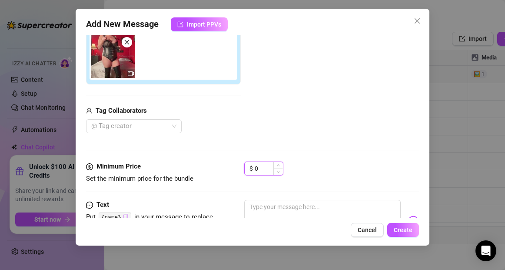
drag, startPoint x: 260, startPoint y: 167, endPoint x: 255, endPoint y: 167, distance: 5.2
click at [255, 167] on input "0" at bounding box center [269, 168] width 28 height 13
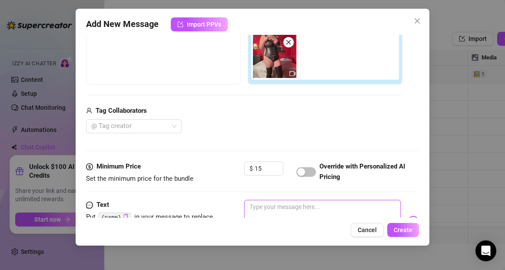
click at [260, 210] on textarea at bounding box center [322, 217] width 156 height 35
click at [258, 207] on textarea at bounding box center [322, 217] width 156 height 35
click at [248, 206] on textarea "I'm going to blow" at bounding box center [322, 217] width 156 height 35
click at [299, 207] on textarea "I'm going to blow" at bounding box center [322, 217] width 156 height 35
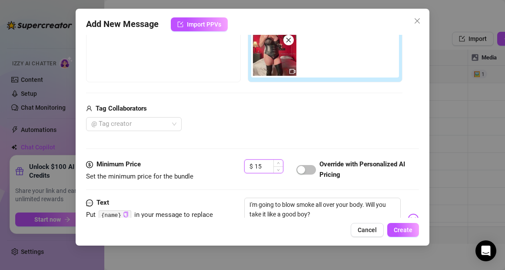
drag, startPoint x: 264, startPoint y: 166, endPoint x: 249, endPoint y: 166, distance: 15.2
click at [249, 166] on div "$ 15" at bounding box center [263, 166] width 39 height 14
click at [401, 229] on span "Create" at bounding box center [403, 229] width 19 height 7
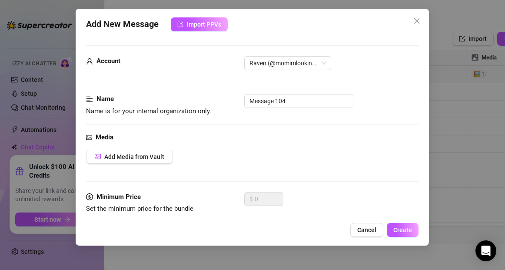
click at [214, 234] on body "Home Creator Analytics Team Analytics Izzy AI Chatter Content Setup Chat Monito…" at bounding box center [252, 135] width 505 height 270
drag, startPoint x: 301, startPoint y: 100, endPoint x: 246, endPoint y: 100, distance: 54.8
click at [246, 100] on input "Message 104" at bounding box center [298, 101] width 109 height 14
click at [362, 231] on span "Cancel" at bounding box center [367, 229] width 19 height 7
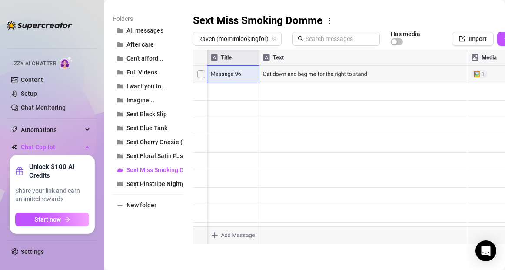
scroll to position [0, 75]
click at [444, 160] on div at bounding box center [376, 147] width 366 height 194
click at [448, 142] on div at bounding box center [376, 147] width 366 height 194
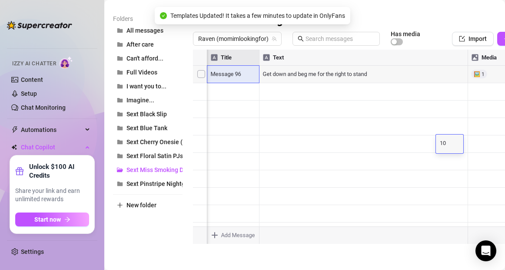
click at [445, 123] on div at bounding box center [376, 147] width 366 height 194
click at [447, 108] on div at bounding box center [376, 147] width 366 height 194
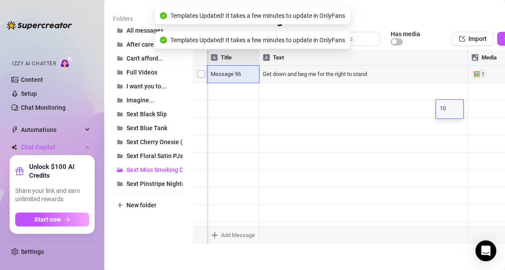
click at [446, 90] on div at bounding box center [376, 147] width 366 height 194
click at [447, 74] on div at bounding box center [376, 147] width 366 height 194
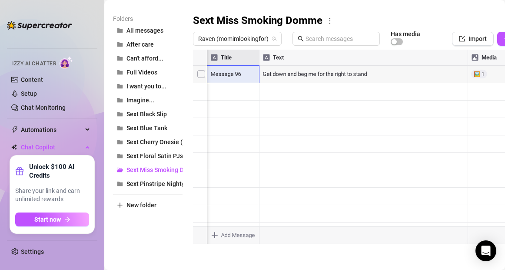
click at [308, 260] on main "Message Library Personalize your messages with {name} Insert the placeholder {n…" at bounding box center [304, 76] width 401 height 386
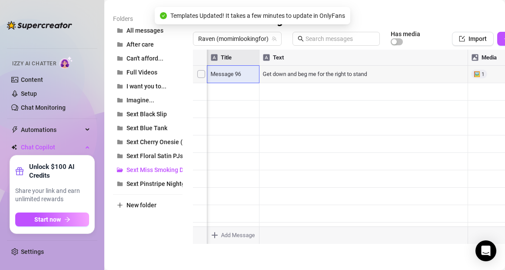
scroll to position [0, 0]
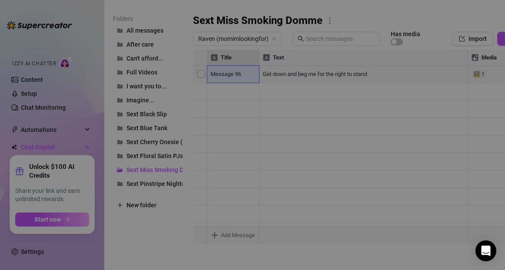
click at [214, 233] on body "Home Creator Analytics Team Analytics Izzy AI Chatter Content Setup Chat Monito…" at bounding box center [252, 135] width 505 height 270
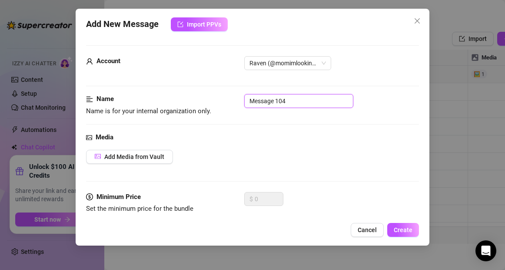
drag, startPoint x: 295, startPoint y: 100, endPoint x: 251, endPoint y: 100, distance: 43.9
click at [251, 100] on input "Message 104" at bounding box center [298, 101] width 109 height 14
click at [141, 156] on span "Add Media from Vault" at bounding box center [134, 156] width 60 height 7
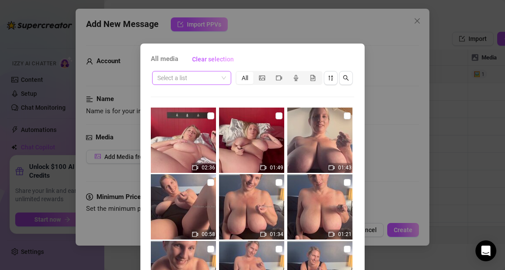
click at [199, 80] on input "search" at bounding box center [187, 77] width 61 height 13
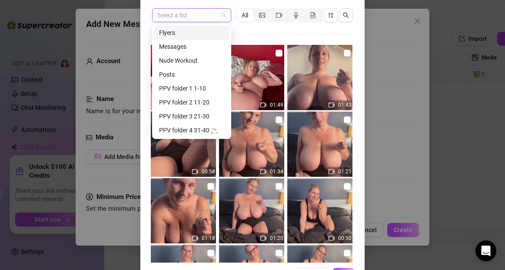
scroll to position [94, 0]
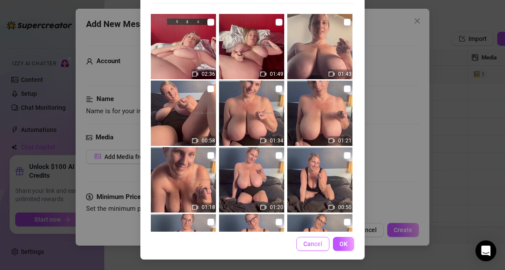
click at [311, 244] on span "Cancel" at bounding box center [313, 243] width 19 height 7
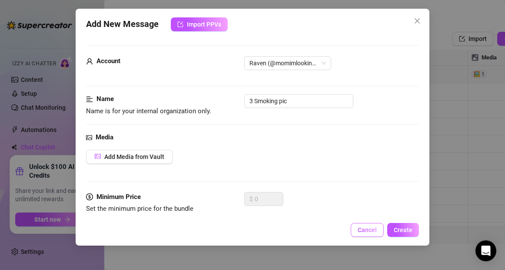
click at [368, 226] on span "Cancel" at bounding box center [367, 229] width 19 height 7
